Goal: Transaction & Acquisition: Purchase product/service

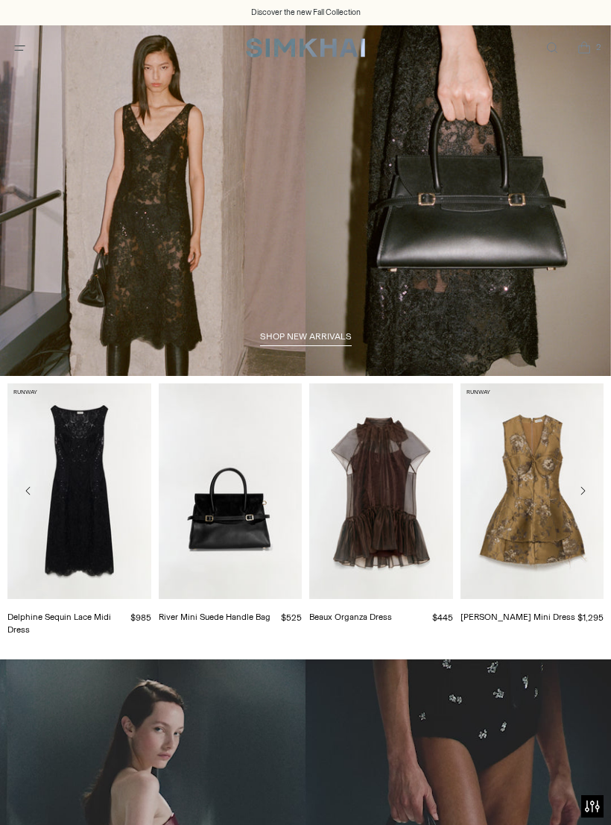
click at [23, 54] on icon "Open menu modal" at bounding box center [20, 48] width 16 height 12
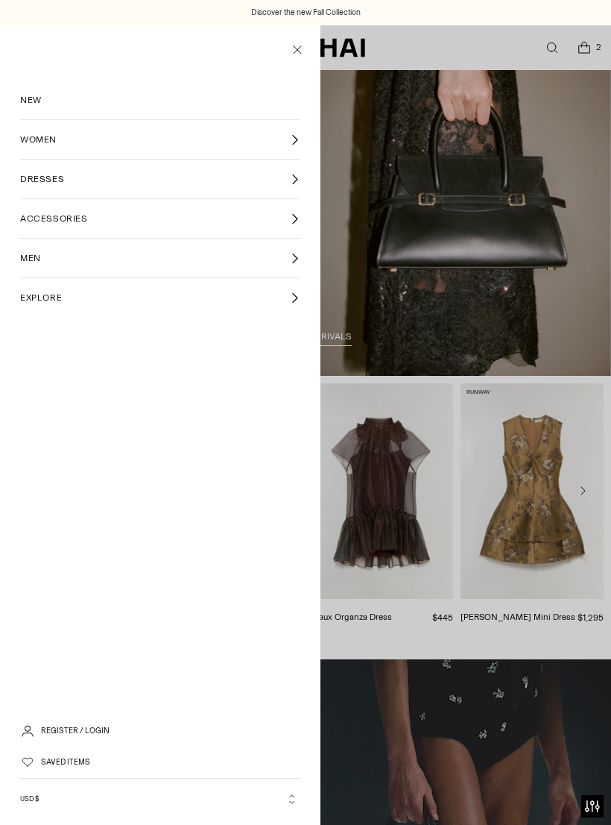
click at [32, 98] on span "NEW" at bounding box center [31, 99] width 22 height 13
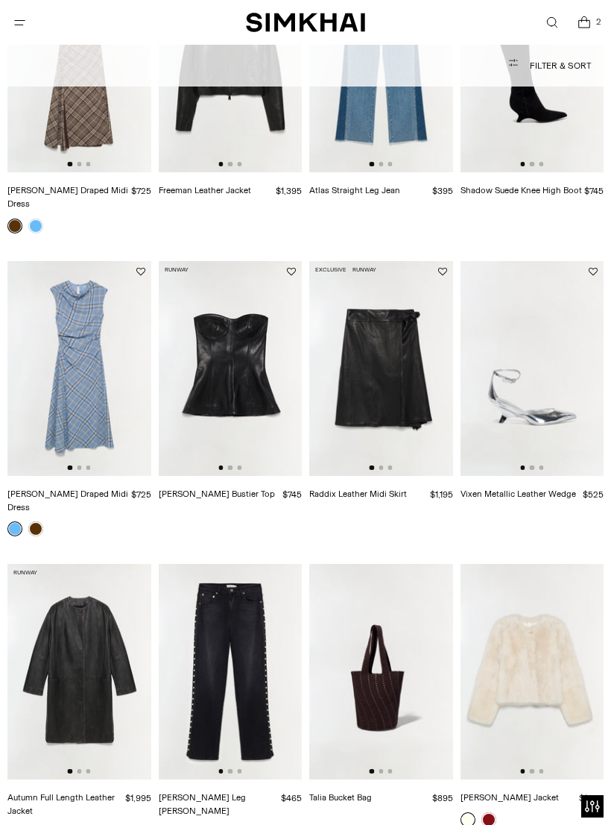
scroll to position [1404, 0]
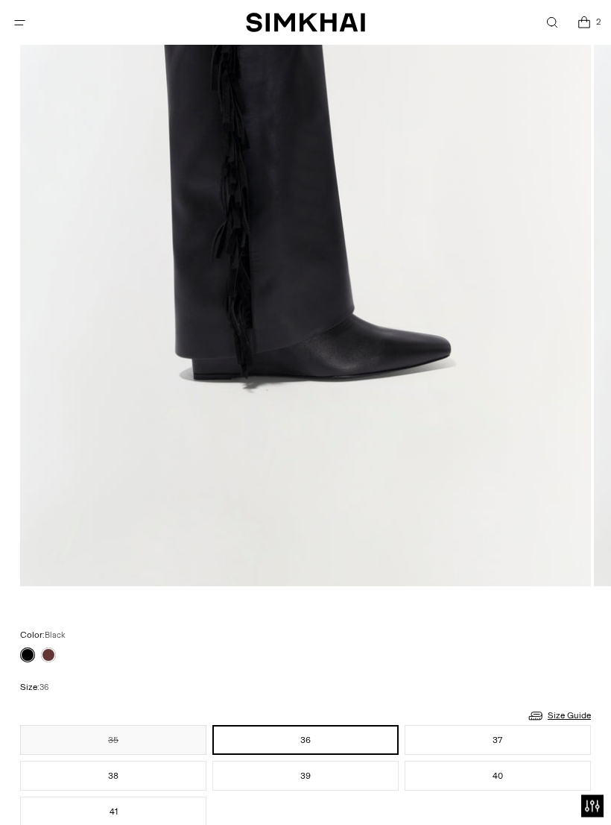
scroll to position [467, 0]
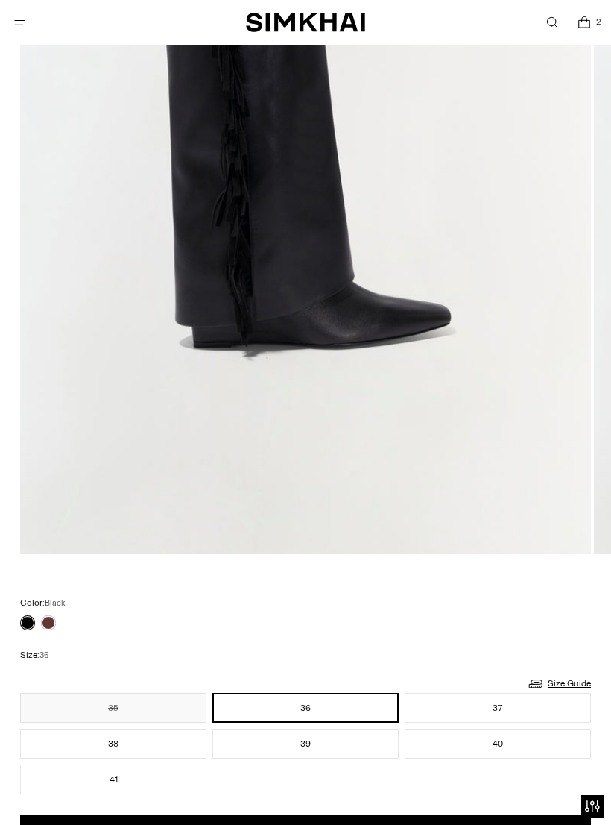
click at [51, 622] on link at bounding box center [48, 622] width 15 height 15
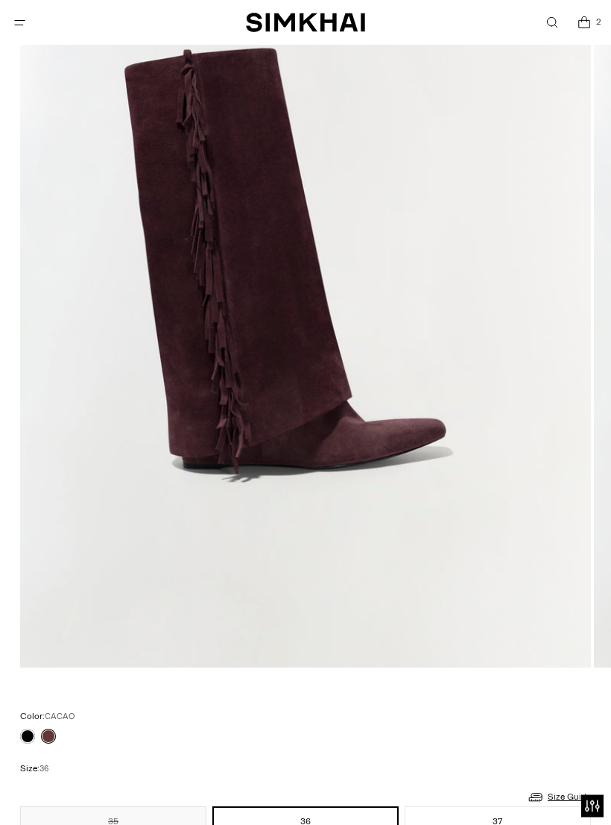
scroll to position [353, 0]
click at [28, 740] on link at bounding box center [27, 736] width 15 height 15
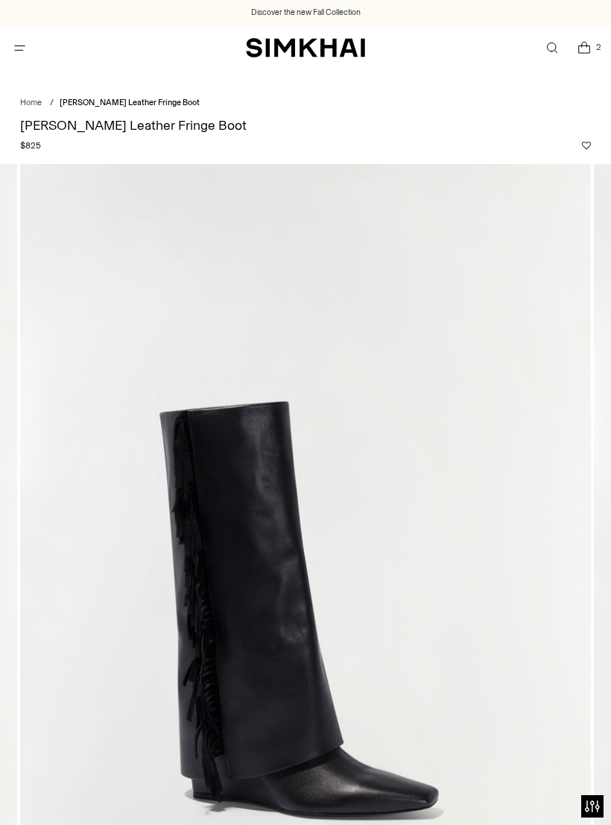
click at [21, 49] on icon "Open menu modal" at bounding box center [19, 48] width 7 height 7
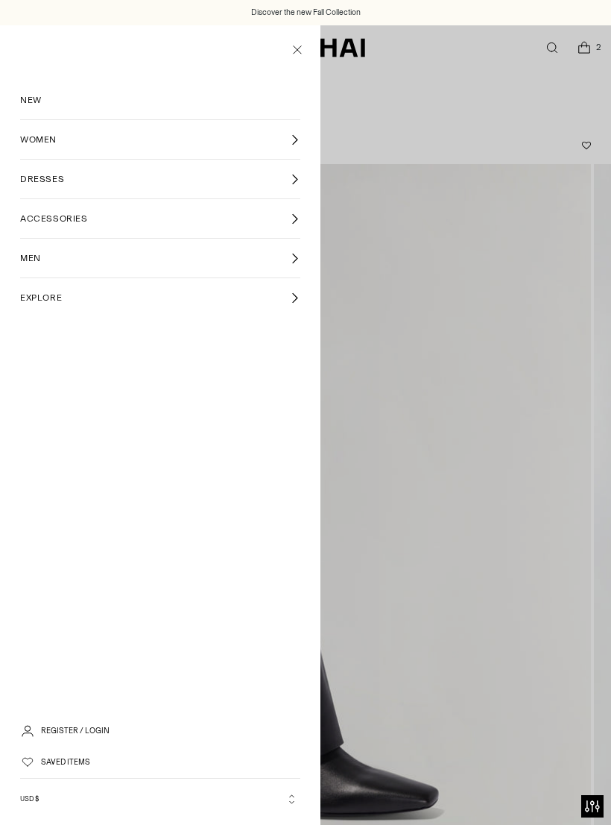
click at [306, 54] on icon "Close menu modal" at bounding box center [297, 49] width 19 height 15
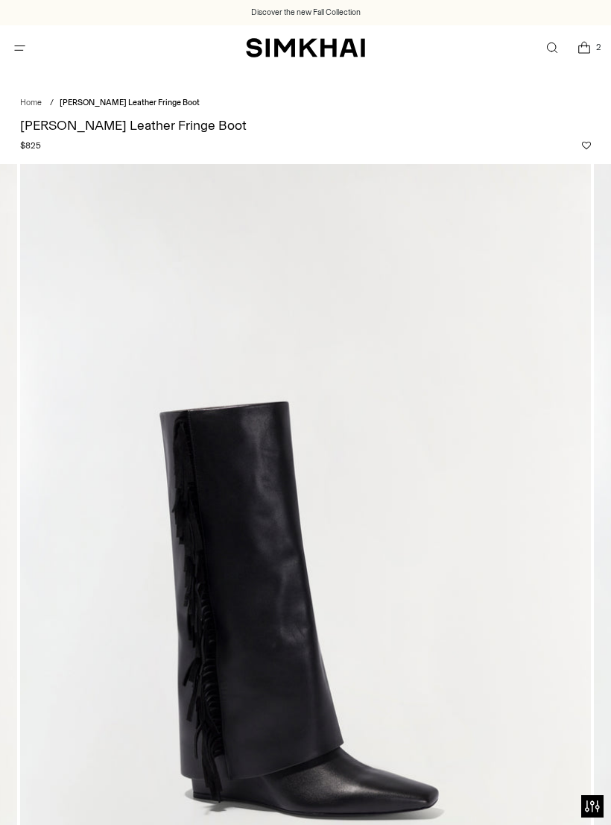
click at [334, 47] on img "SIMKHAI" at bounding box center [305, 48] width 119 height 22
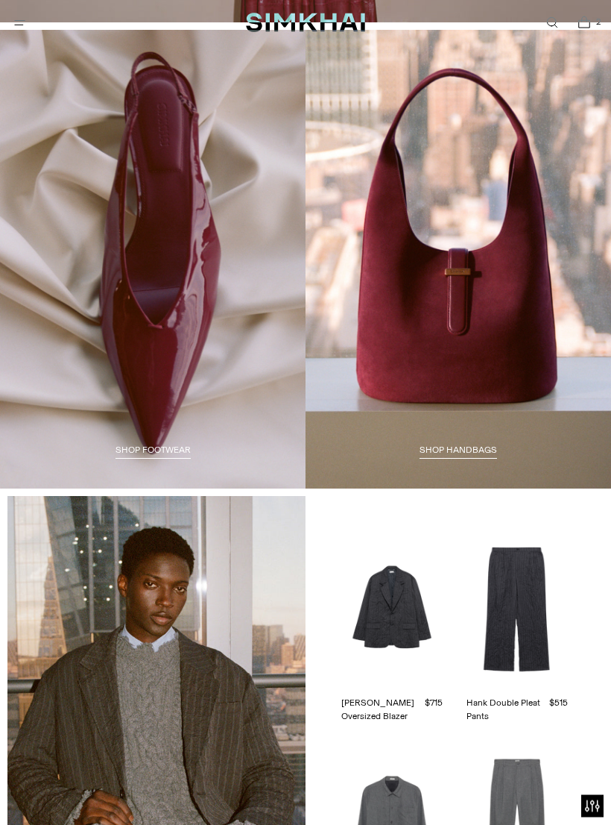
scroll to position [1915, 0]
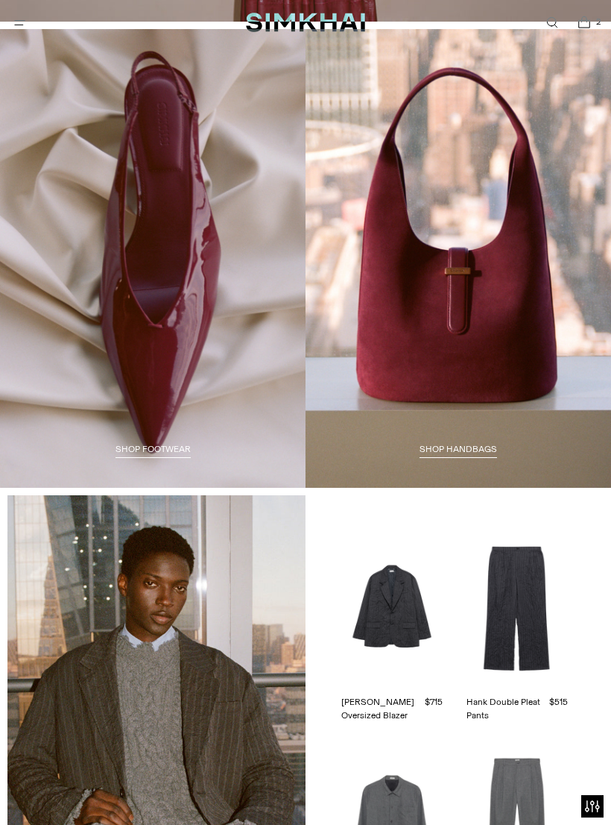
click at [470, 444] on span "Shop HANDBAGS" at bounding box center [459, 449] width 78 height 10
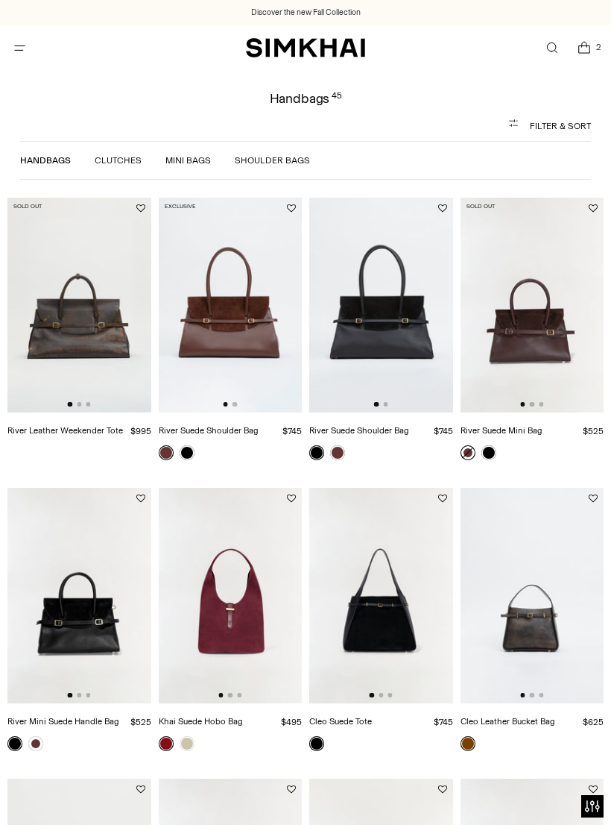
click at [22, 52] on icon "Open menu modal" at bounding box center [20, 48] width 16 height 12
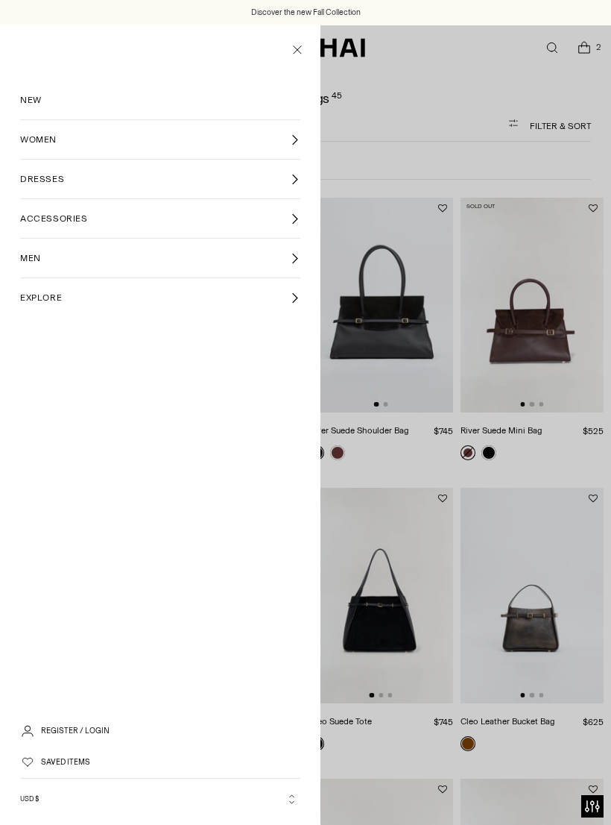
click at [282, 224] on link "ACCESSORIES" at bounding box center [160, 218] width 280 height 39
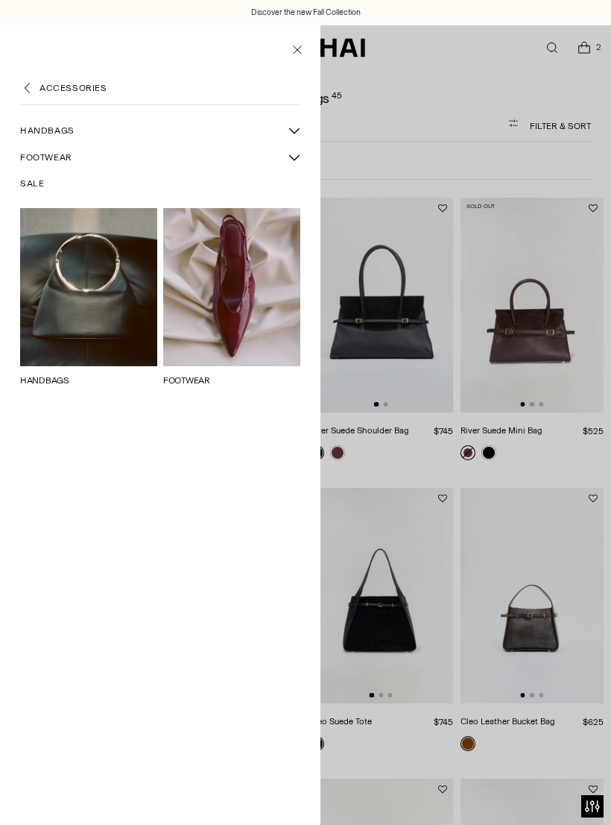
click at [69, 161] on span "FOOTWEAR" at bounding box center [46, 157] width 52 height 13
click at [28, 182] on span "SALE" at bounding box center [32, 183] width 24 height 13
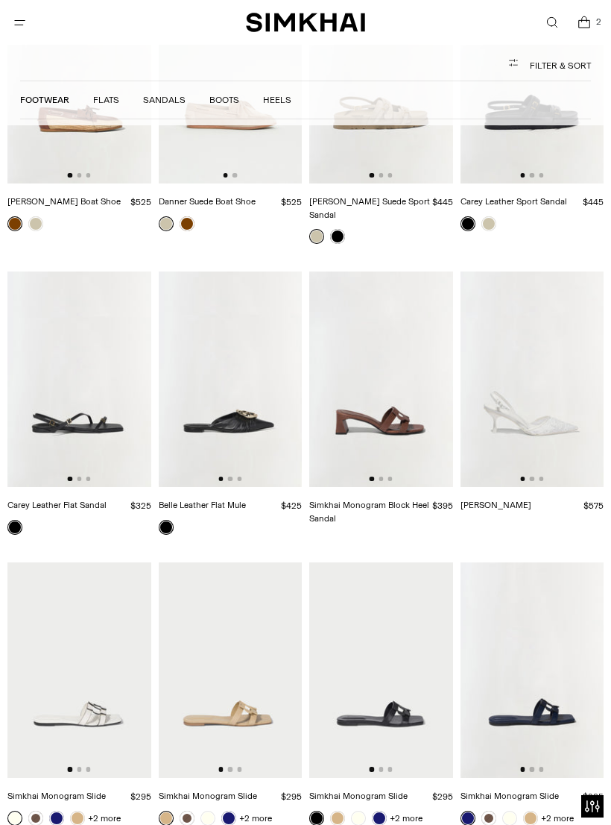
scroll to position [2887, 0]
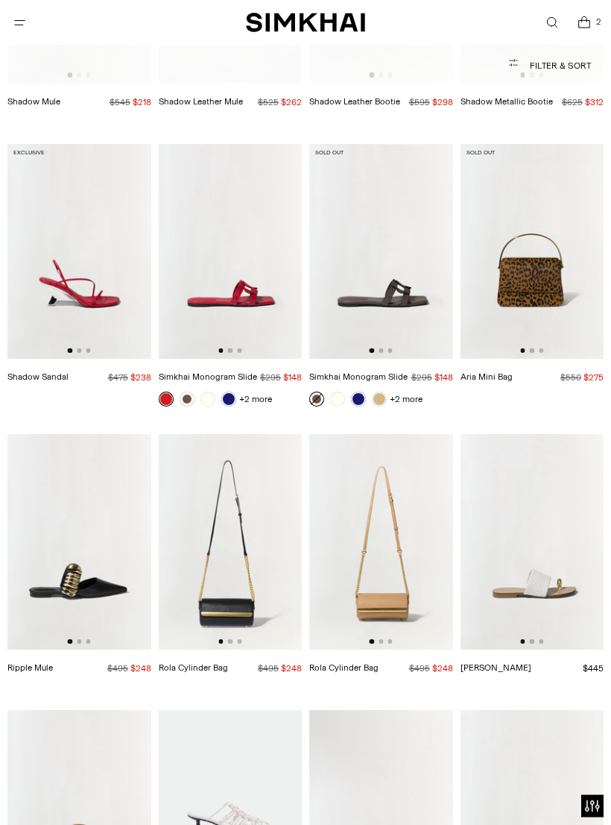
scroll to position [2617, 0]
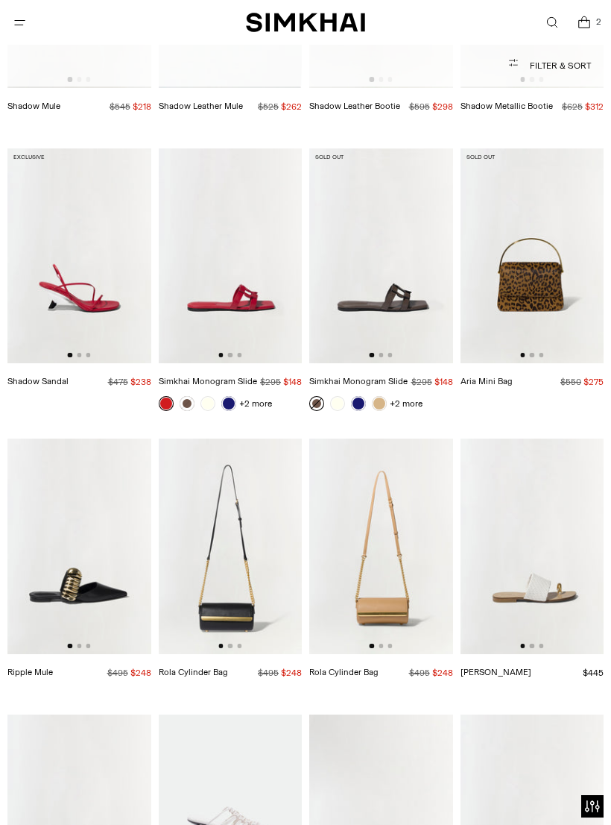
click at [555, 26] on icon "Open search modal" at bounding box center [552, 22] width 16 height 12
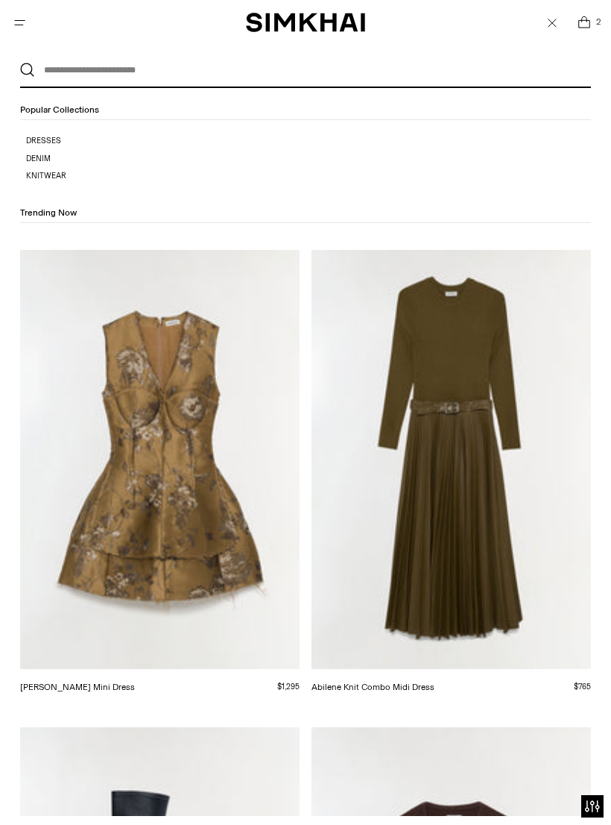
scroll to position [0, 0]
click at [479, 72] on input "text" at bounding box center [302, 70] width 535 height 33
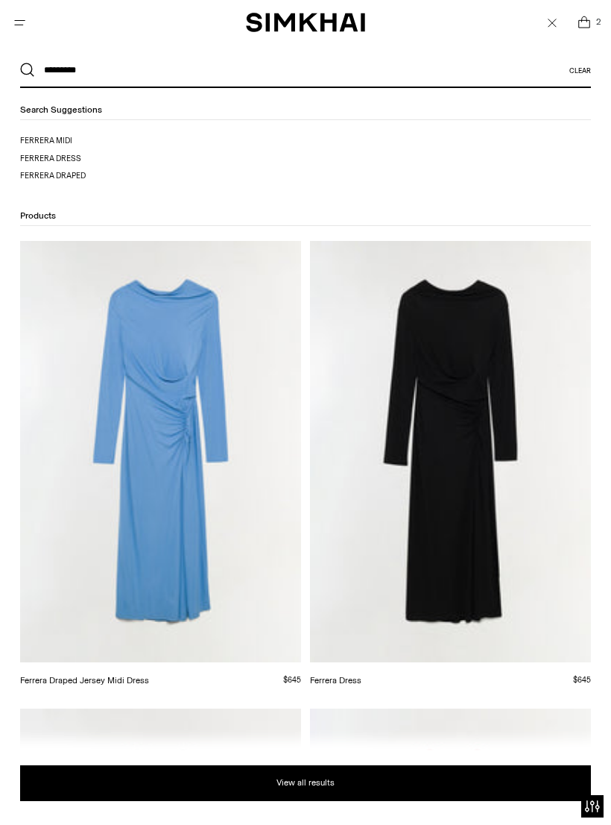
type input "********"
click at [46, 159] on span "ferrera dress" at bounding box center [50, 159] width 61 height 10
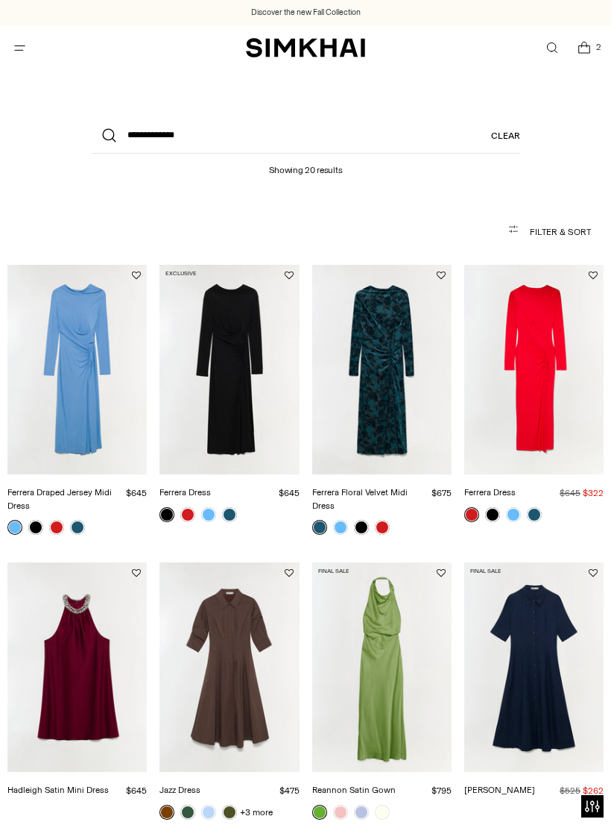
click at [516, 487] on link "Ferrera Dress" at bounding box center [490, 492] width 51 height 10
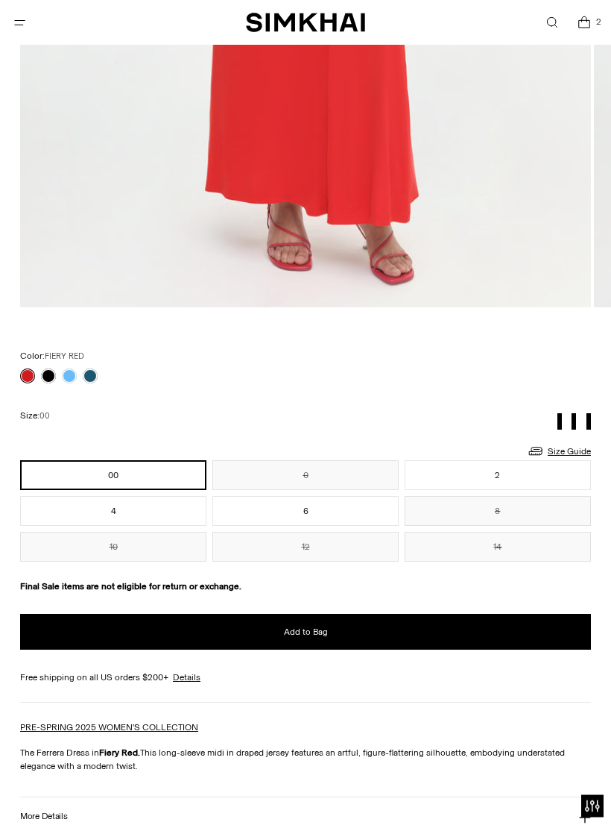
scroll to position [715, 0]
